Goal: Transaction & Acquisition: Purchase product/service

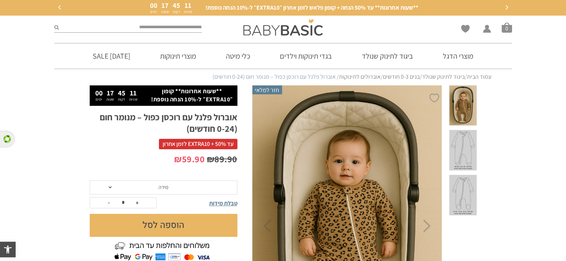
click at [188, 161] on bdi "₪ 59.90" at bounding box center [189, 159] width 31 height 12
drag, startPoint x: 188, startPoint y: 161, endPoint x: 216, endPoint y: 160, distance: 27.9
click at [216, 160] on p "₪ 89.90 המחיר המקורי היה: ₪89.90. ₪ 59.90 המחיר הנוכחי הוא: ₪59.90." at bounding box center [164, 159] width 148 height 13
click at [223, 183] on span "מידה" at bounding box center [164, 188] width 148 height 14
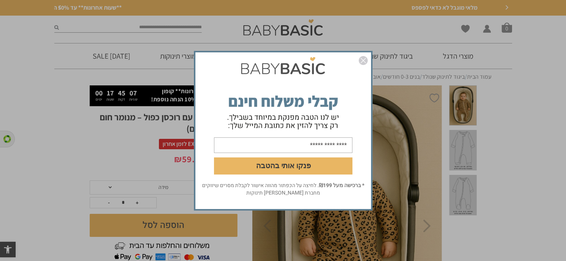
click at [365, 60] on img "סגור" at bounding box center [363, 60] width 9 height 9
click at [357, 60] on form "פנקו אותי בהטבה" at bounding box center [283, 118] width 176 height 128
click at [364, 59] on img "סגור" at bounding box center [363, 60] width 9 height 9
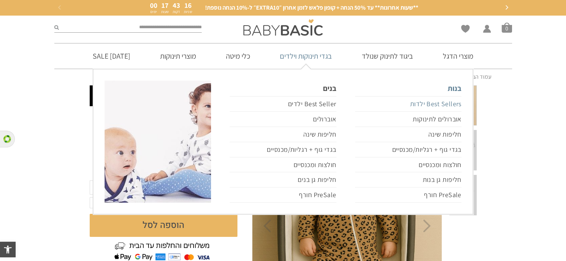
click at [431, 109] on link "Best Sellers ילדות" at bounding box center [408, 104] width 106 height 16
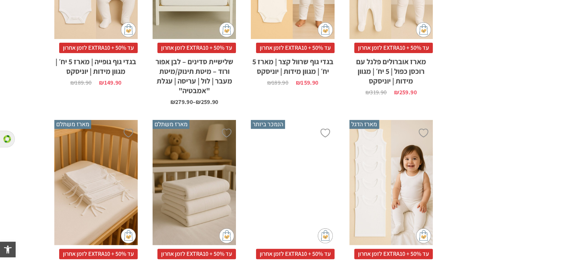
scroll to position [432, 0]
